Goal: Check status: Check status

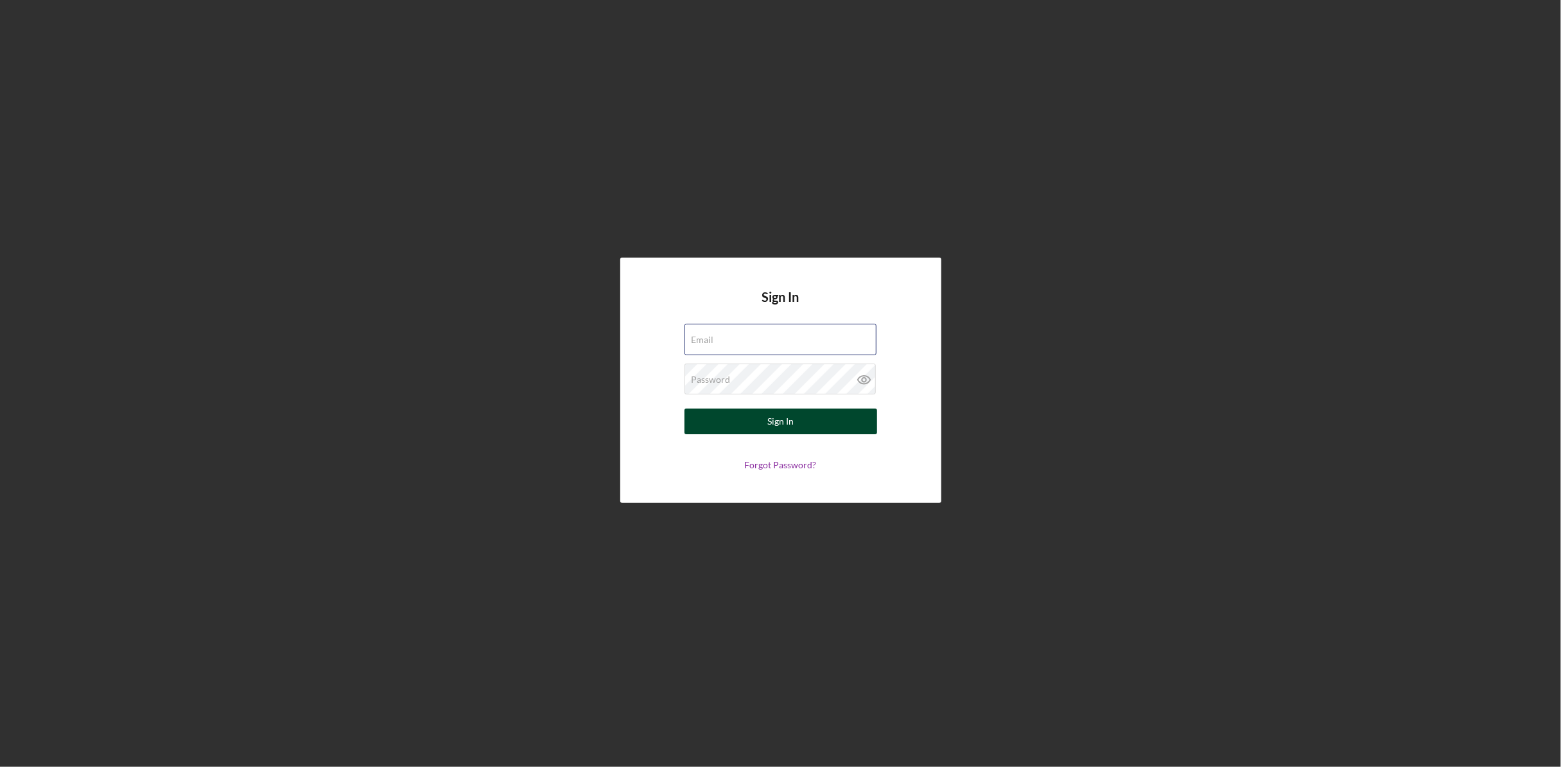
type input "[EMAIL_ADDRESS][DOMAIN_NAME]"
click at [816, 420] on button "Sign In" at bounding box center [781, 421] width 193 height 26
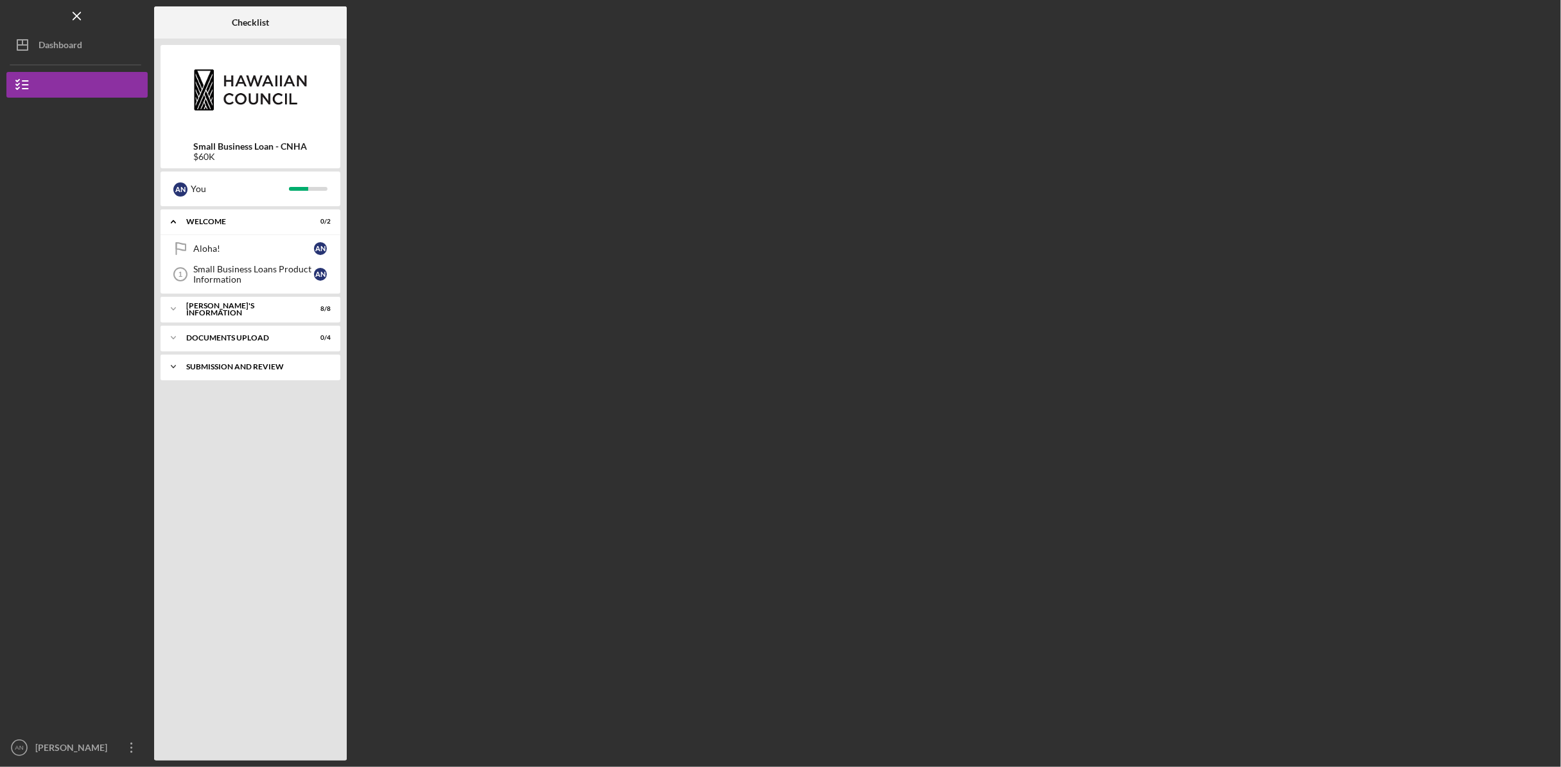
click at [278, 369] on div "SUBMISSION AND REVIEW" at bounding box center [255, 367] width 138 height 8
click at [245, 394] on div "Underwriting Review" at bounding box center [253, 394] width 121 height 10
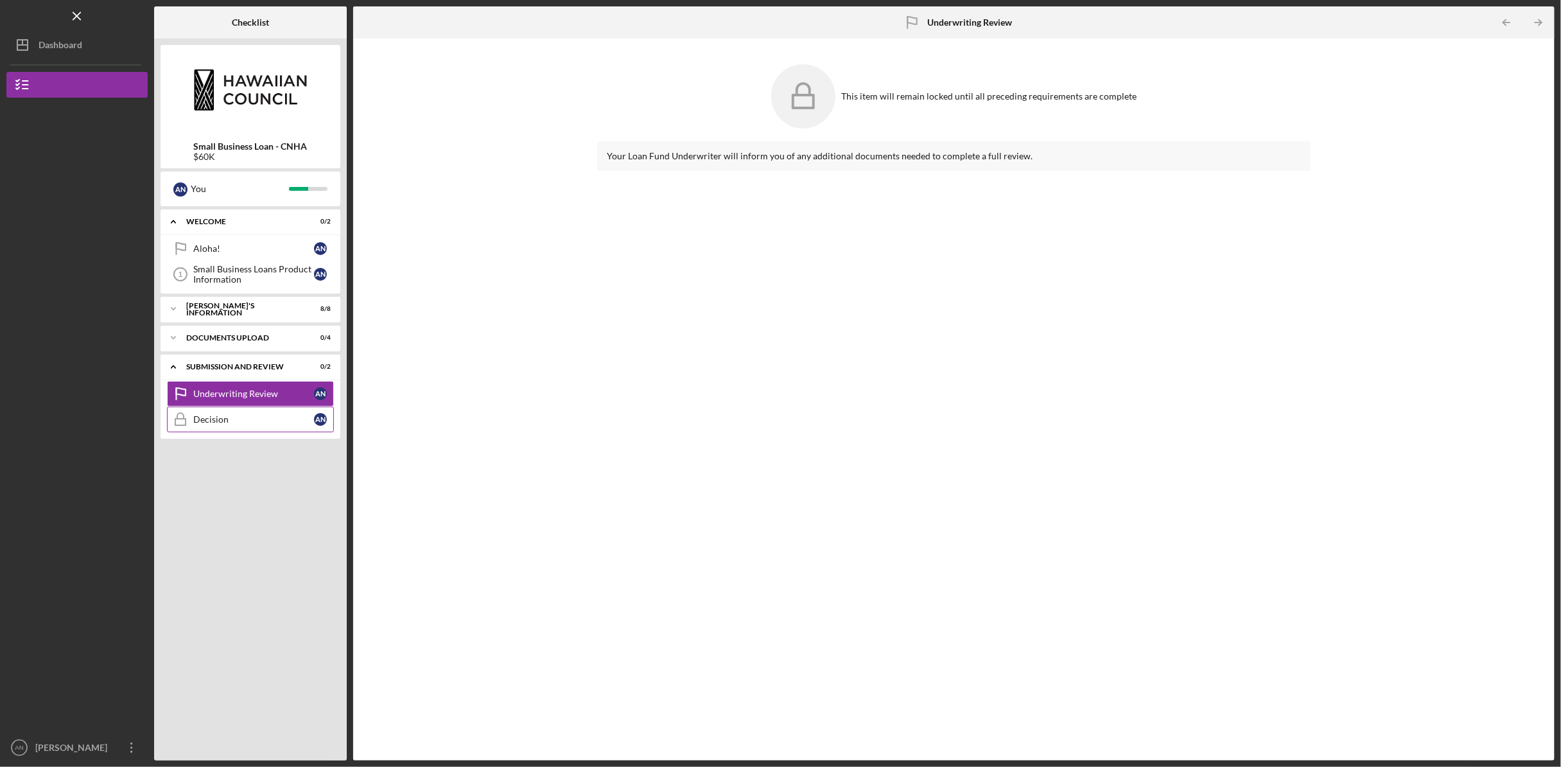
click at [209, 421] on div "Decision" at bounding box center [253, 419] width 121 height 10
click at [218, 338] on div "DOCUMENTS UPLOAD" at bounding box center [255, 338] width 138 height 8
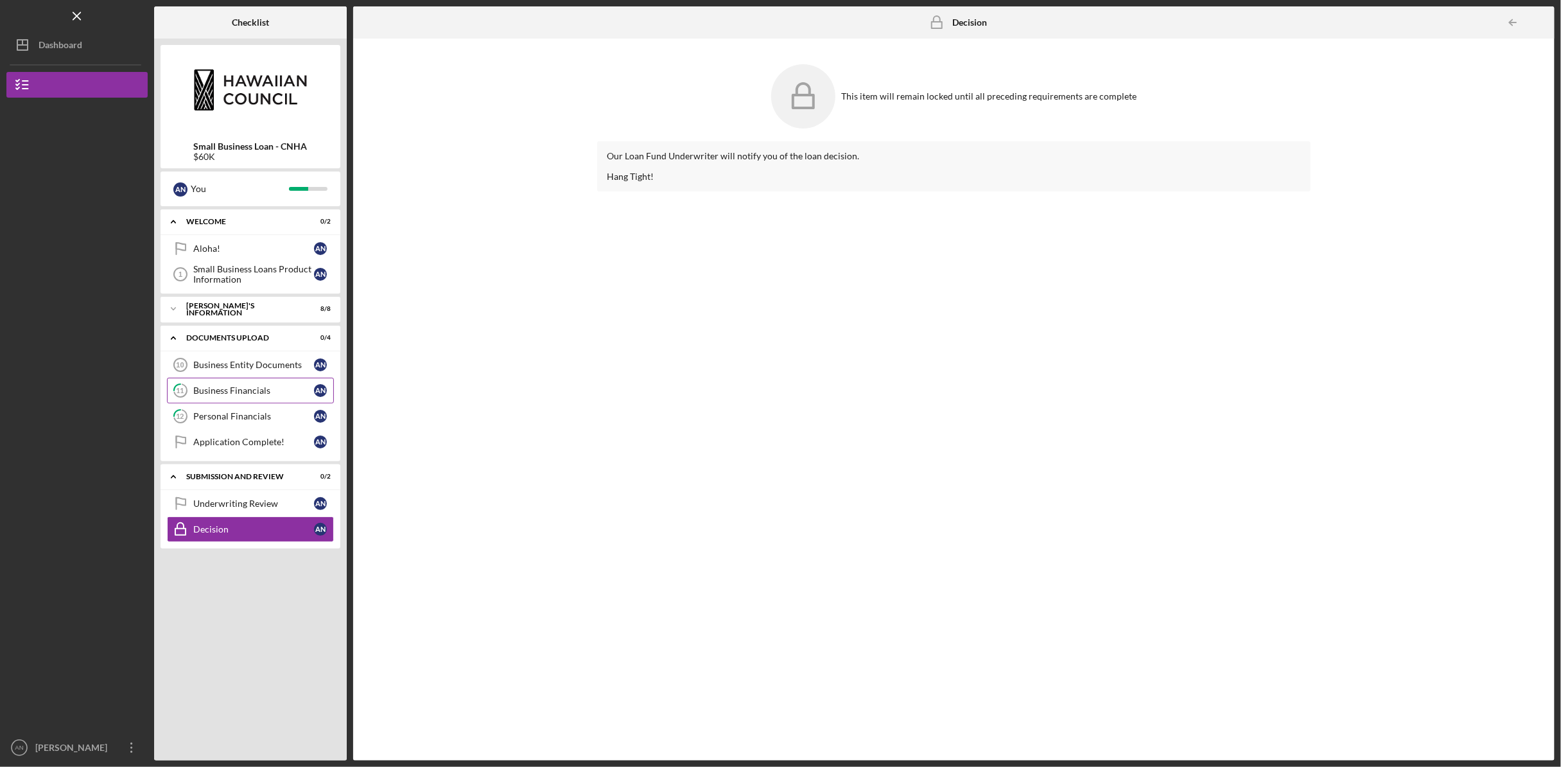
click at [242, 393] on div "Business Financials" at bounding box center [253, 390] width 121 height 10
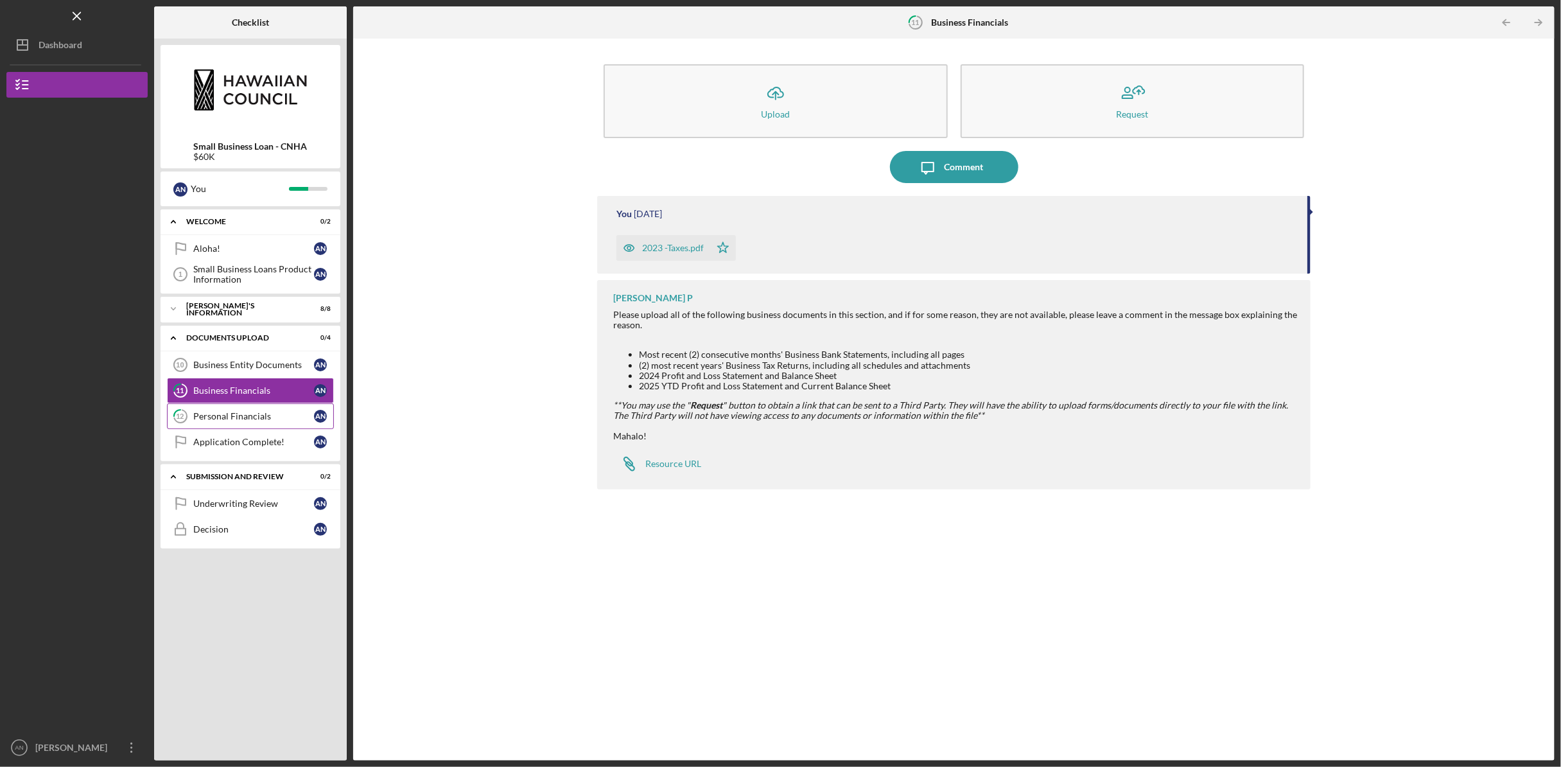
click at [241, 412] on div "Personal Financials" at bounding box center [253, 416] width 121 height 10
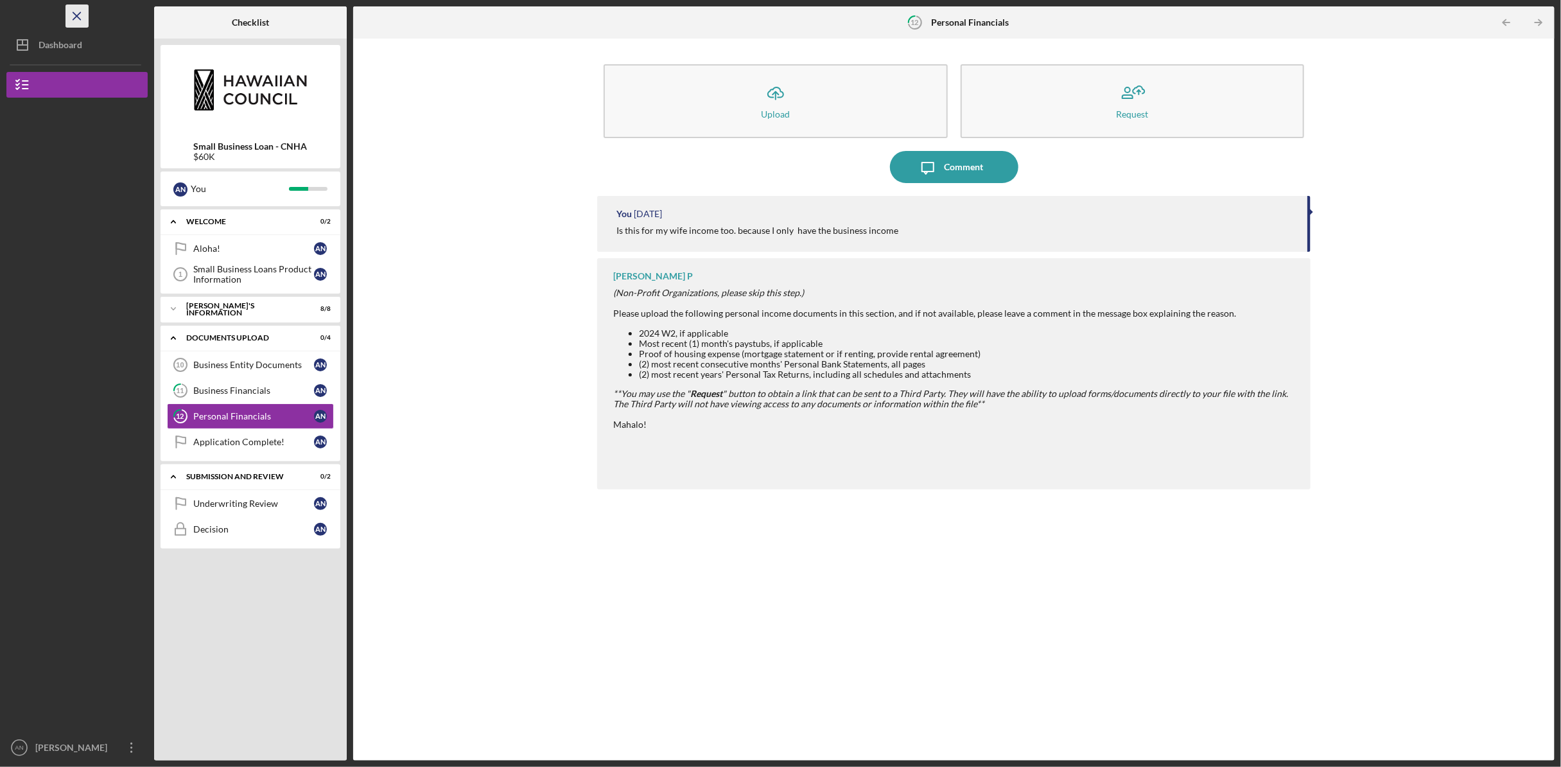
click at [76, 11] on icon "Icon/Menu Close" at bounding box center [77, 16] width 29 height 29
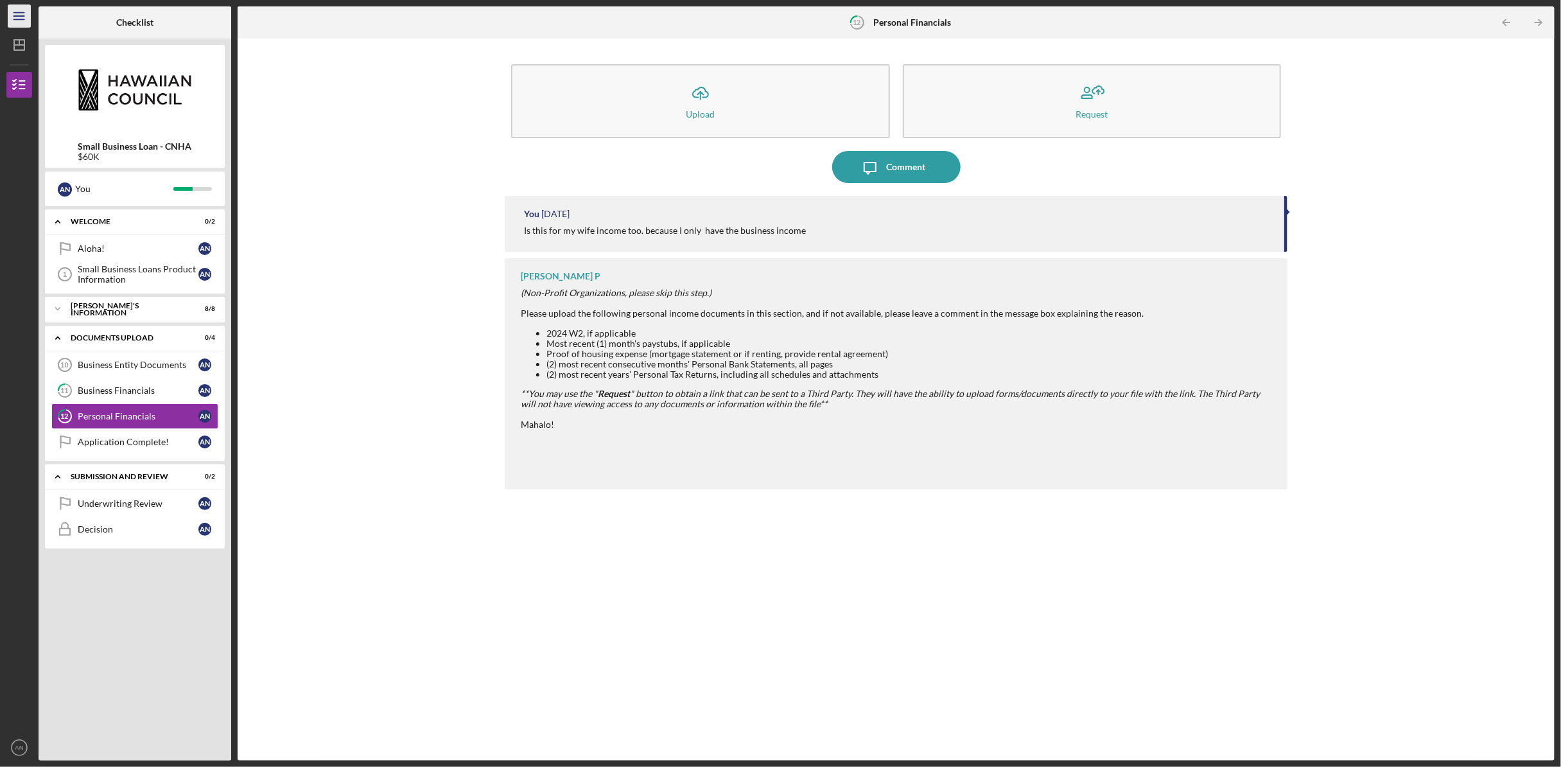
click at [21, 20] on icon "Icon/Menu" at bounding box center [19, 16] width 29 height 29
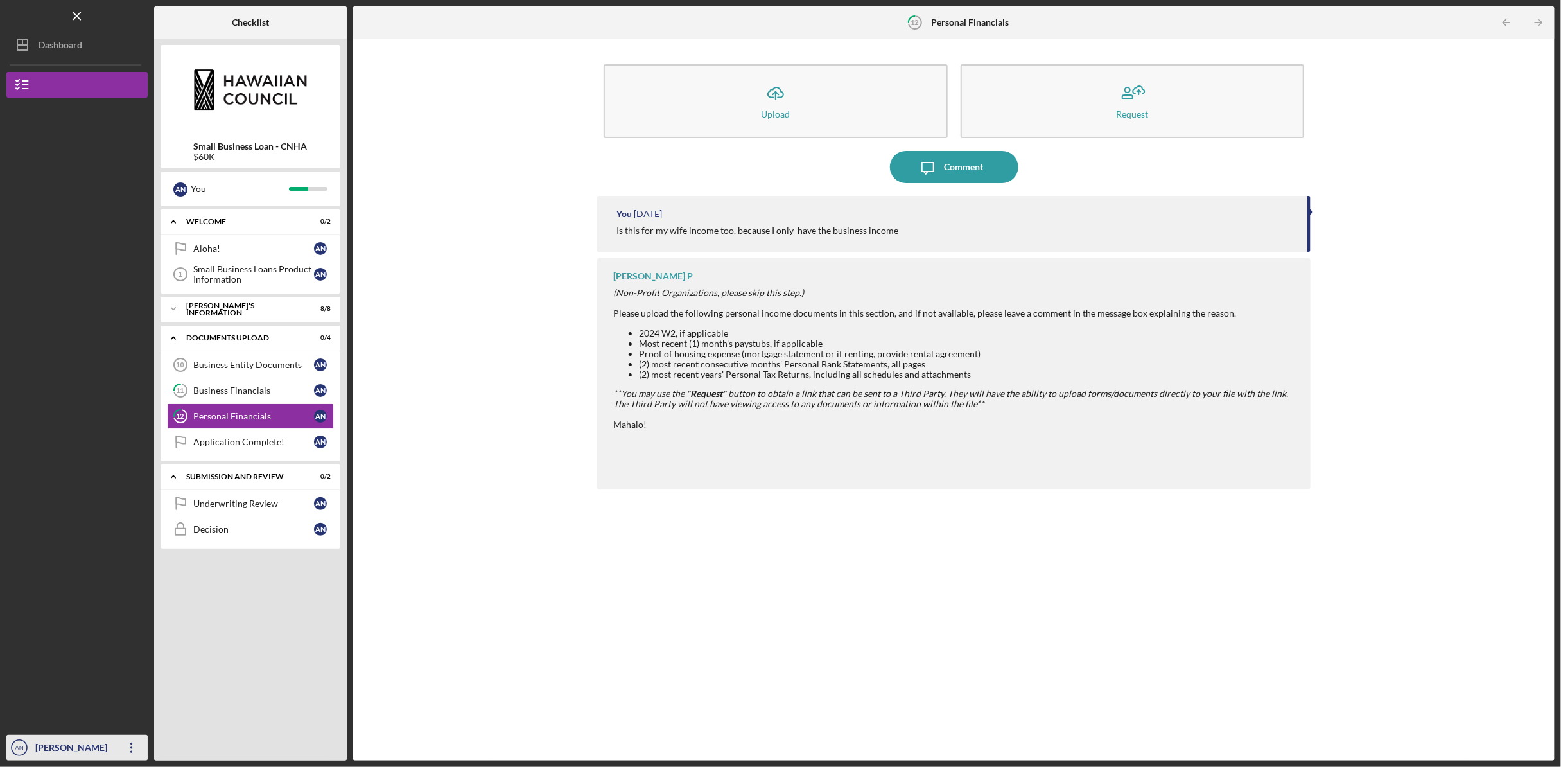
click at [83, 738] on div "[PERSON_NAME]" at bounding box center [73, 749] width 83 height 29
click at [87, 720] on link "Logout" at bounding box center [77, 717] width 141 height 26
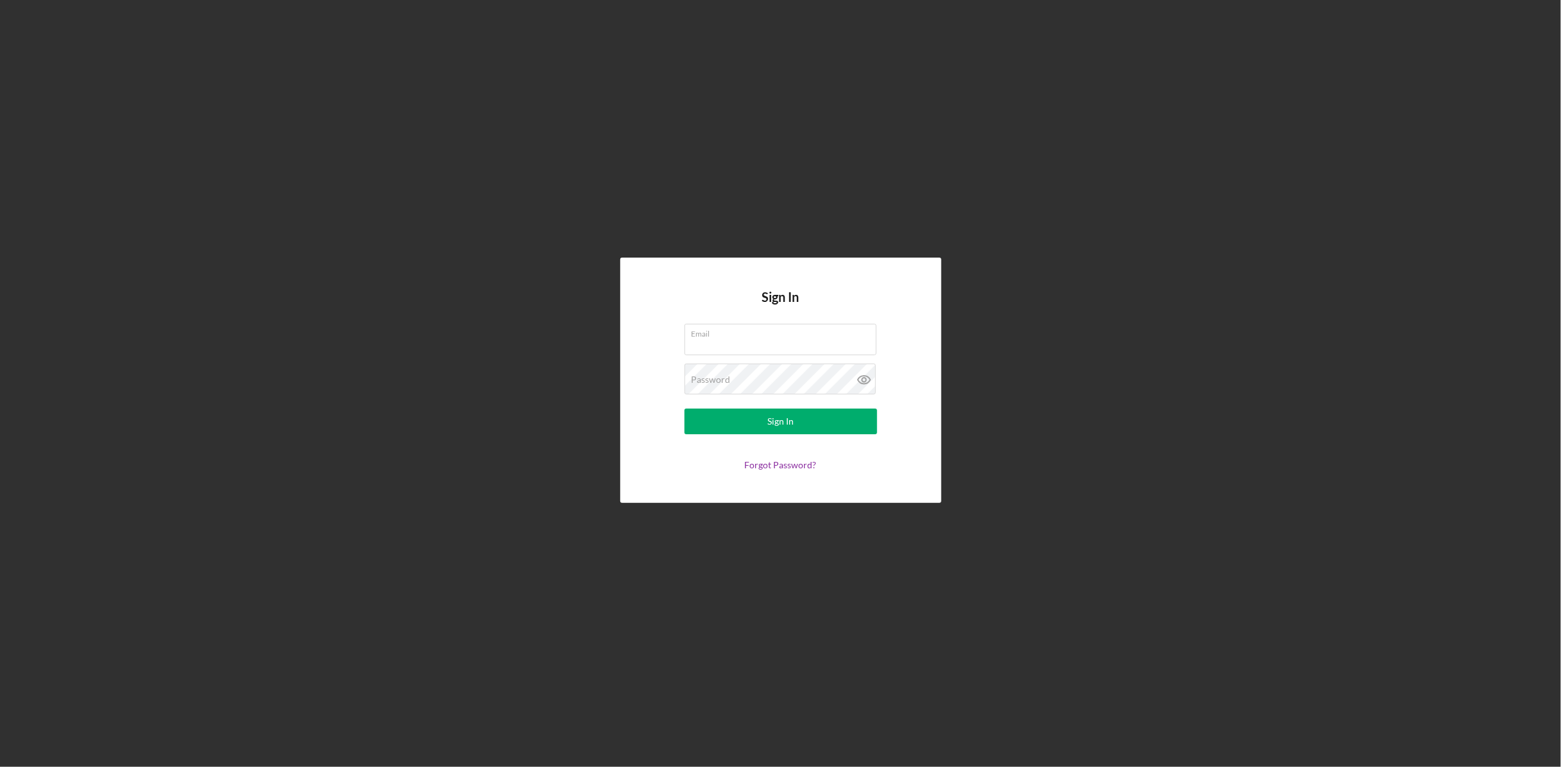
type input "[EMAIL_ADDRESS][DOMAIN_NAME]"
